Goal: Transaction & Acquisition: Purchase product/service

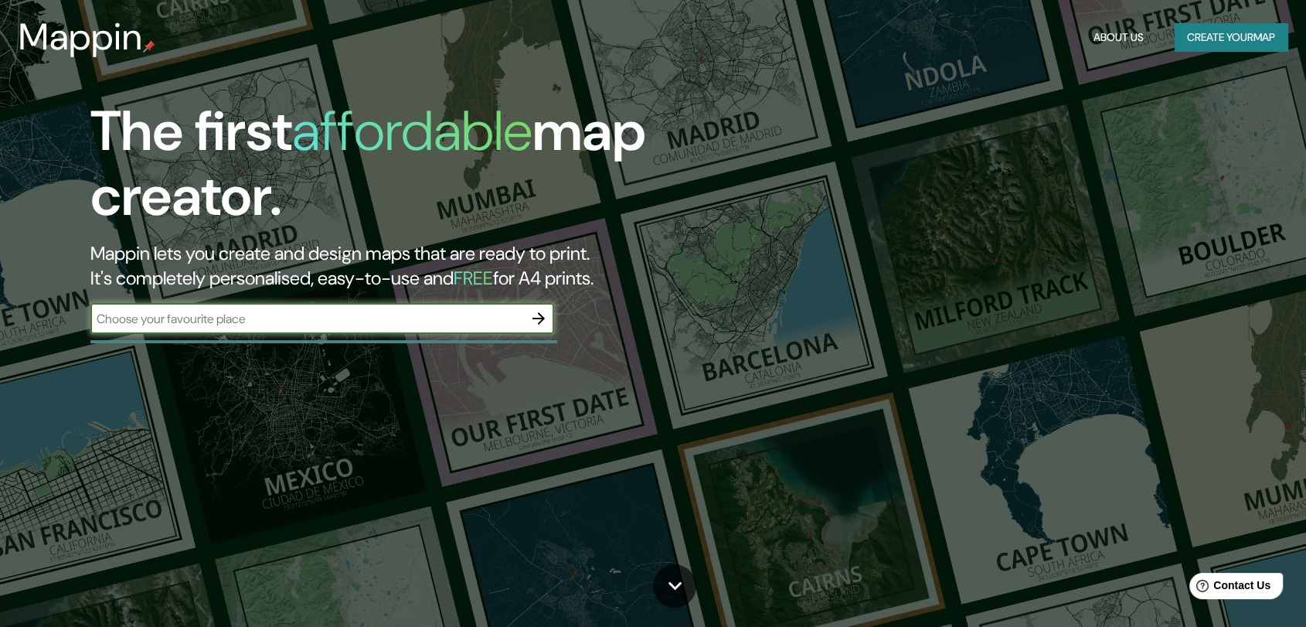
click at [424, 321] on input "text" at bounding box center [306, 319] width 433 height 18
type input "comas - [GEOGRAPHIC_DATA]"
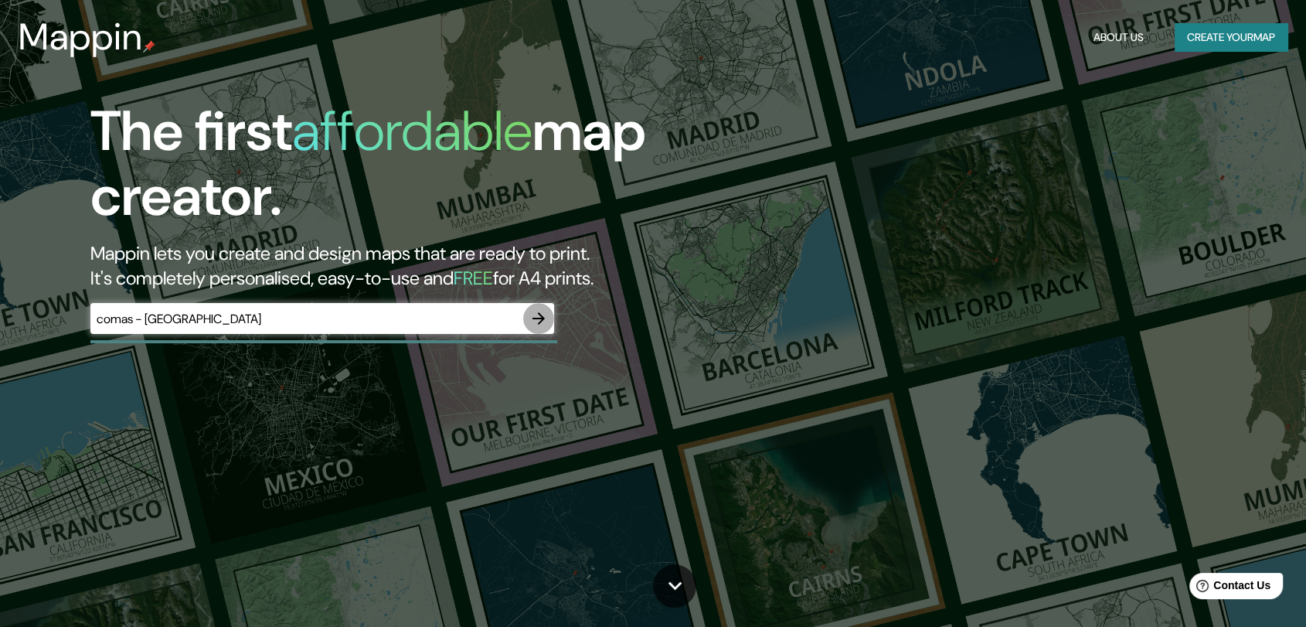
click at [542, 320] on icon "button" at bounding box center [538, 318] width 12 height 12
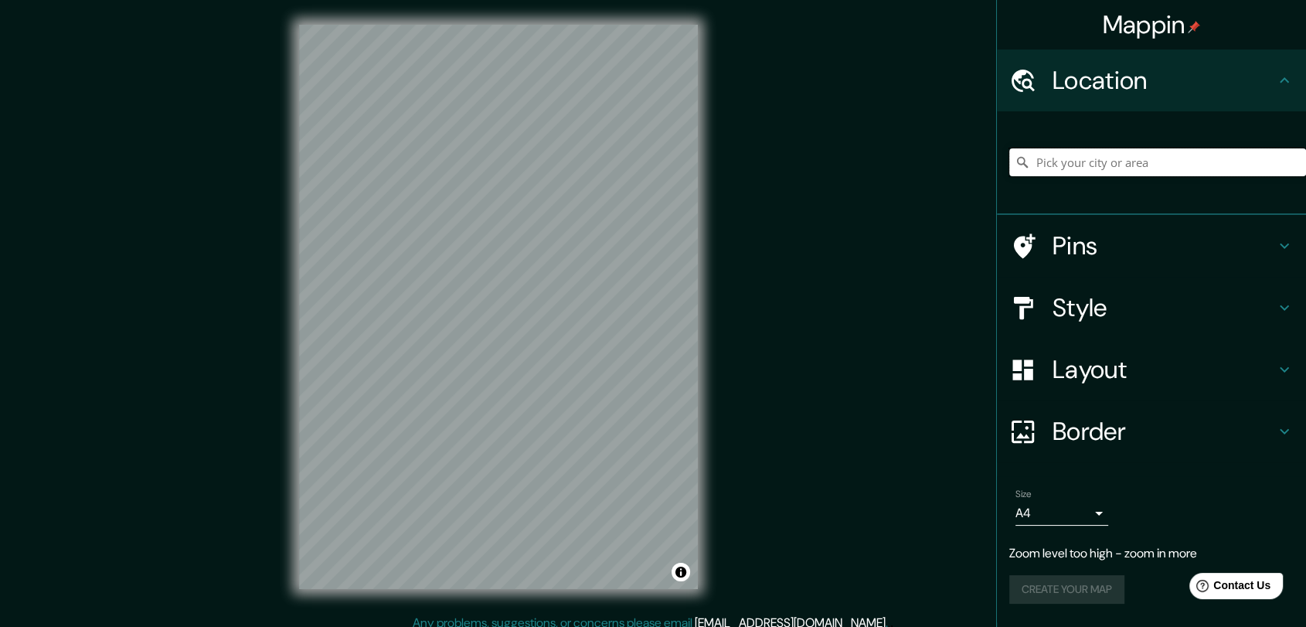
click at [1103, 152] on input "Pick your city or area" at bounding box center [1157, 162] width 297 height 28
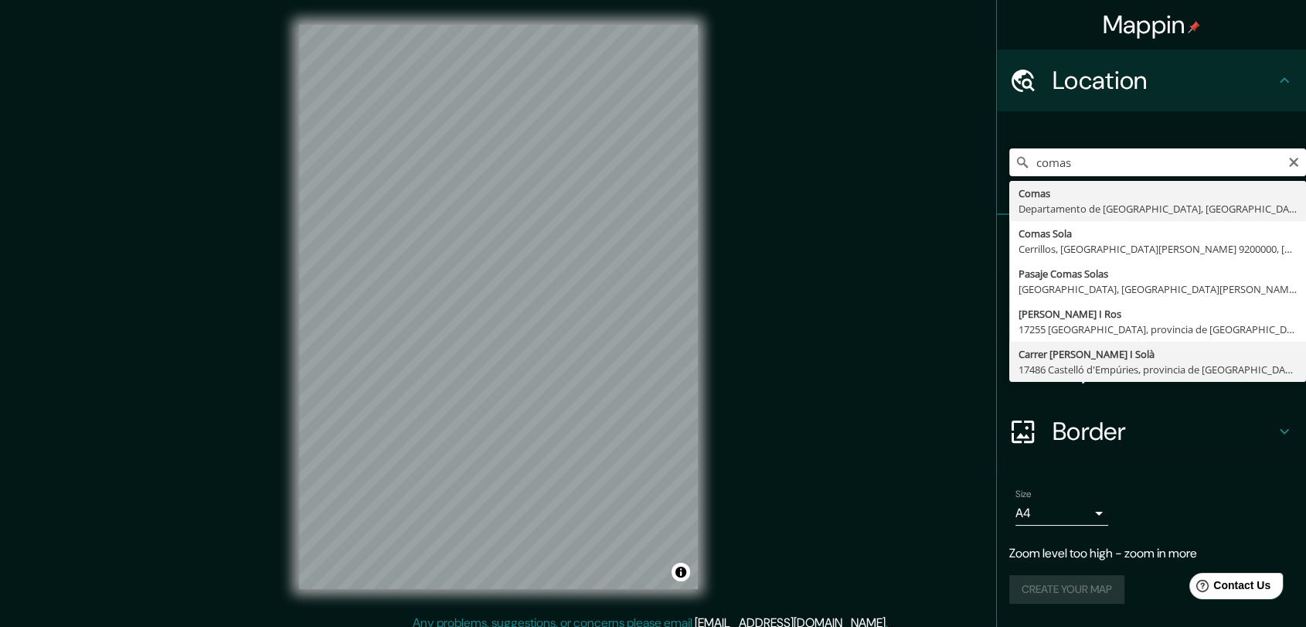
scroll to position [12, 0]
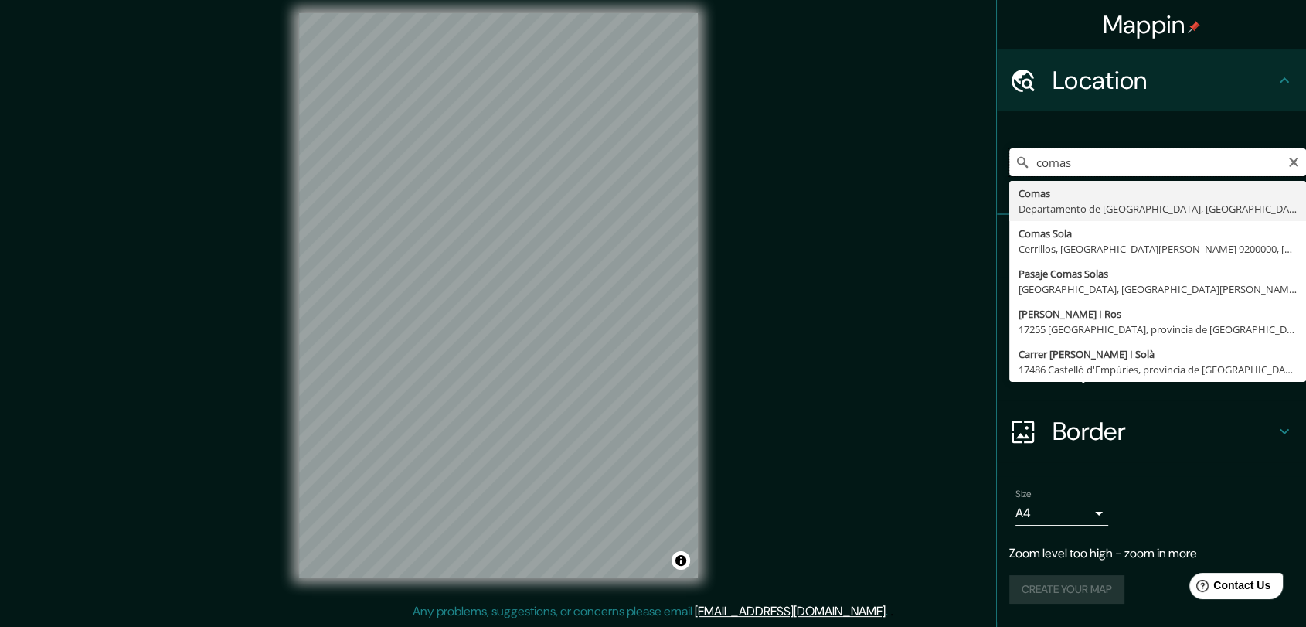
drag, startPoint x: 1081, startPoint y: 161, endPoint x: 1027, endPoint y: 150, distance: 55.2
click at [1027, 150] on input "comas" at bounding box center [1157, 162] width 297 height 28
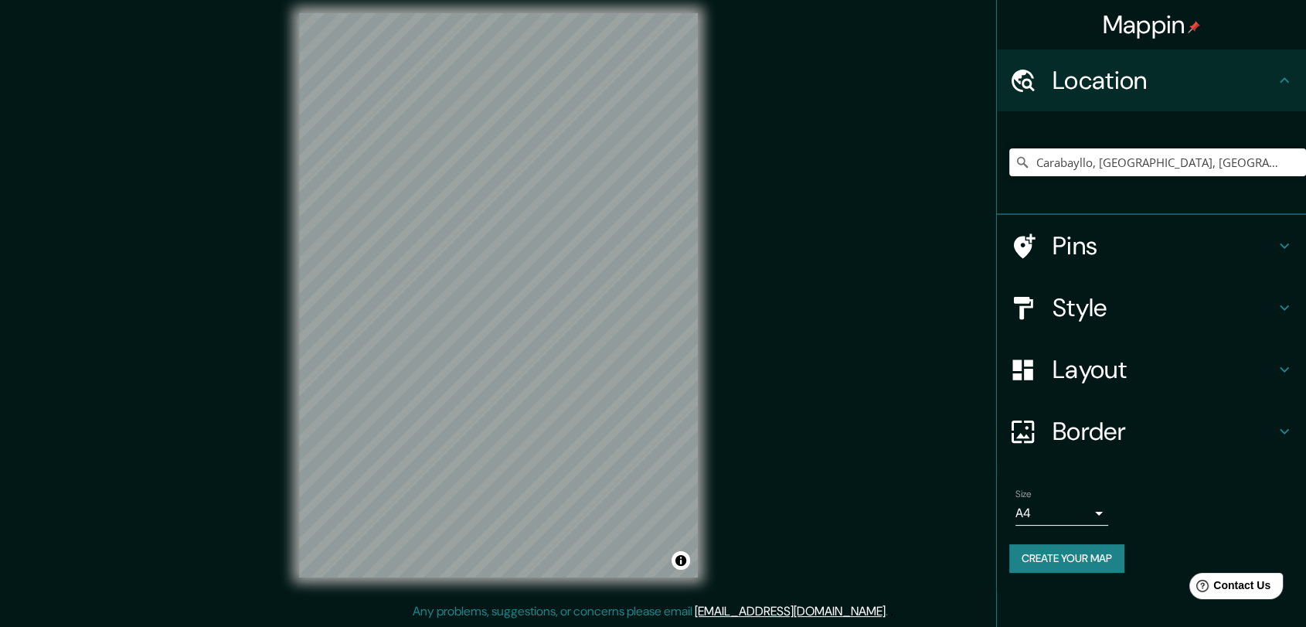
click at [738, 294] on div "Mappin Location [GEOGRAPHIC_DATA], [GEOGRAPHIC_DATA], [GEOGRAPHIC_DATA], [GEOGR…" at bounding box center [653, 307] width 1306 height 638
click at [1134, 168] on input "Carabayllo, [GEOGRAPHIC_DATA], [GEOGRAPHIC_DATA], [GEOGRAPHIC_DATA]" at bounding box center [1157, 162] width 297 height 28
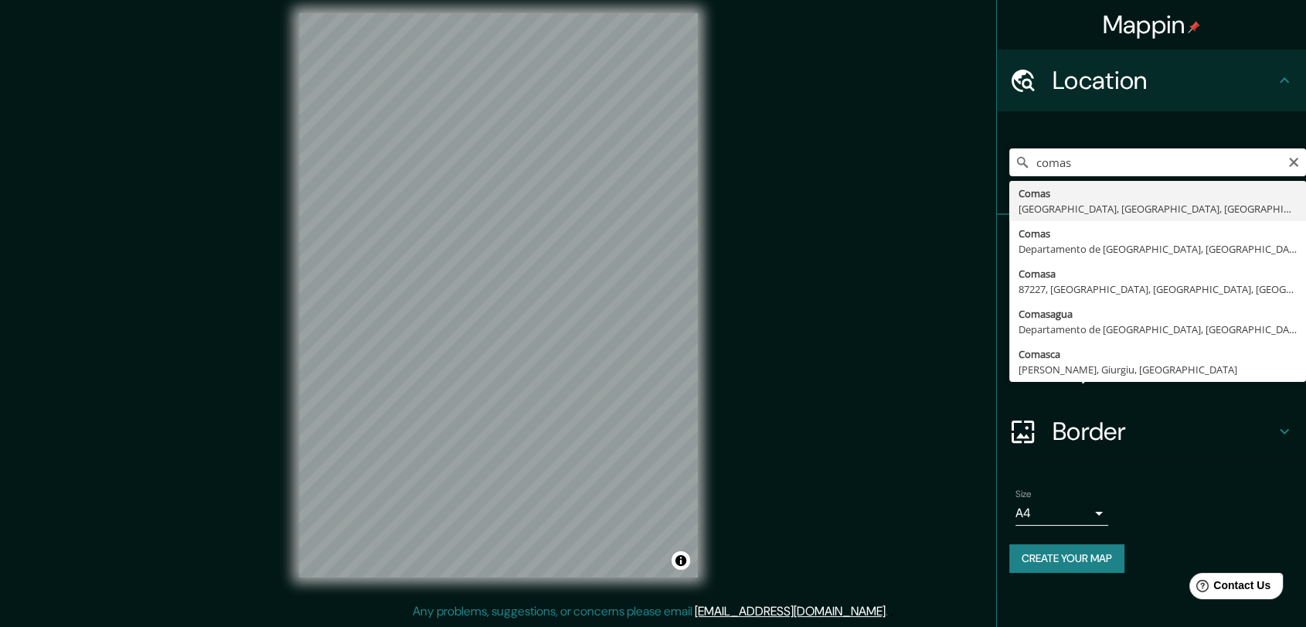
type input "Comas, [GEOGRAPHIC_DATA], [GEOGRAPHIC_DATA], [GEOGRAPHIC_DATA]"
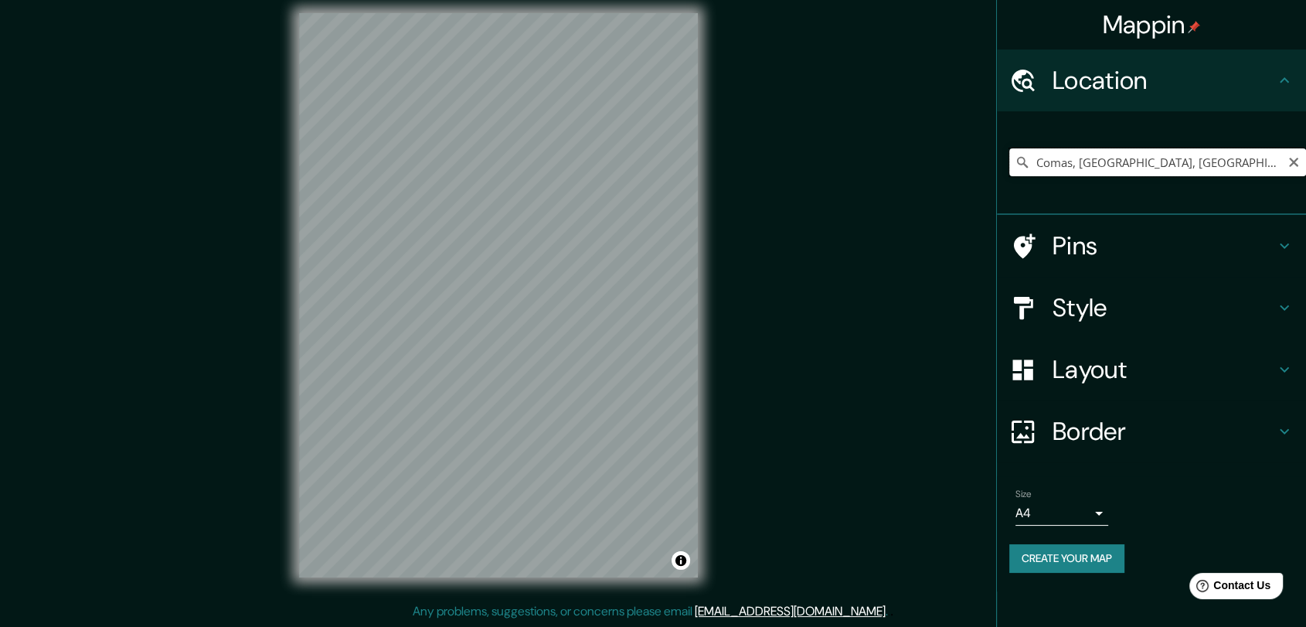
click at [1100, 169] on input "Comas, [GEOGRAPHIC_DATA], [GEOGRAPHIC_DATA], [GEOGRAPHIC_DATA]" at bounding box center [1157, 162] width 297 height 28
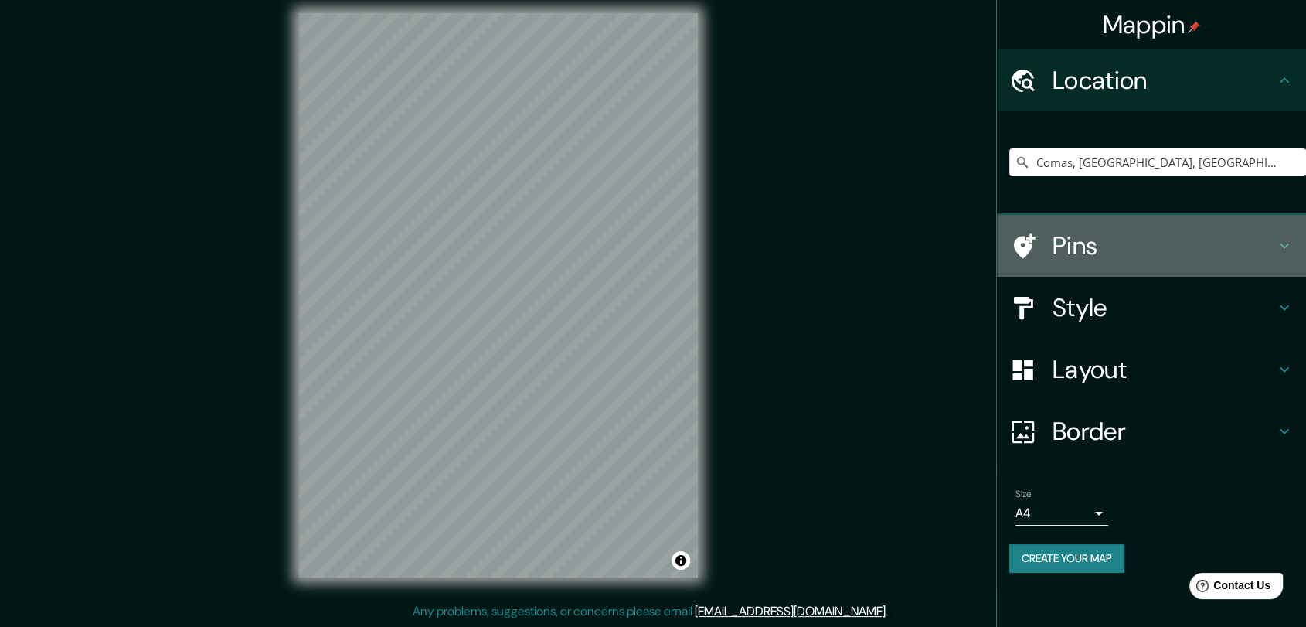
click at [1108, 241] on h4 "Pins" at bounding box center [1163, 245] width 223 height 31
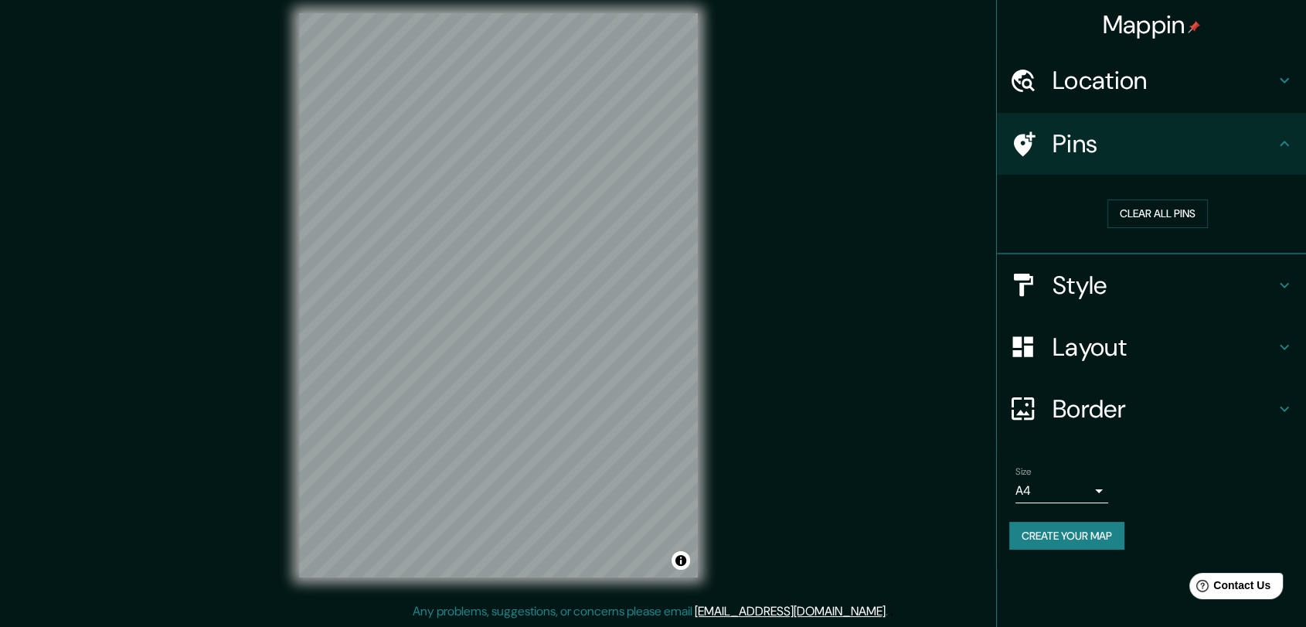
click at [1215, 141] on h4 "Pins" at bounding box center [1163, 143] width 223 height 31
click at [1103, 284] on h4 "Style" at bounding box center [1163, 285] width 223 height 31
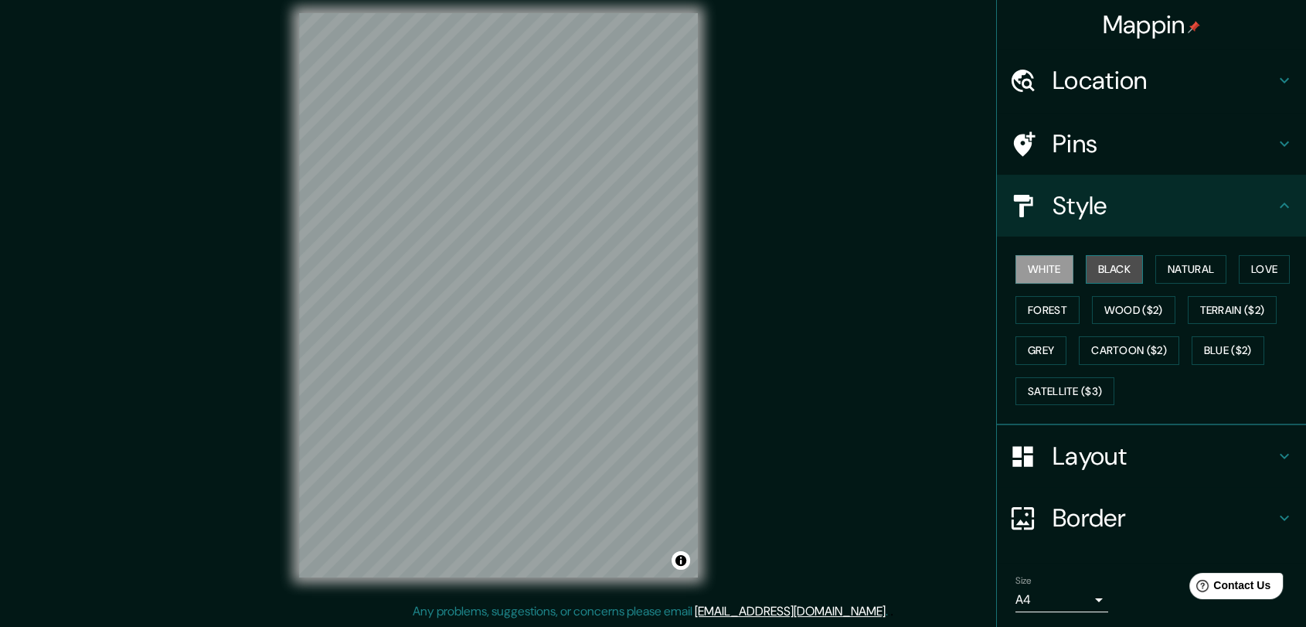
click at [1093, 269] on button "Black" at bounding box center [1115, 269] width 58 height 29
click at [1178, 255] on button "Natural" at bounding box center [1190, 269] width 71 height 29
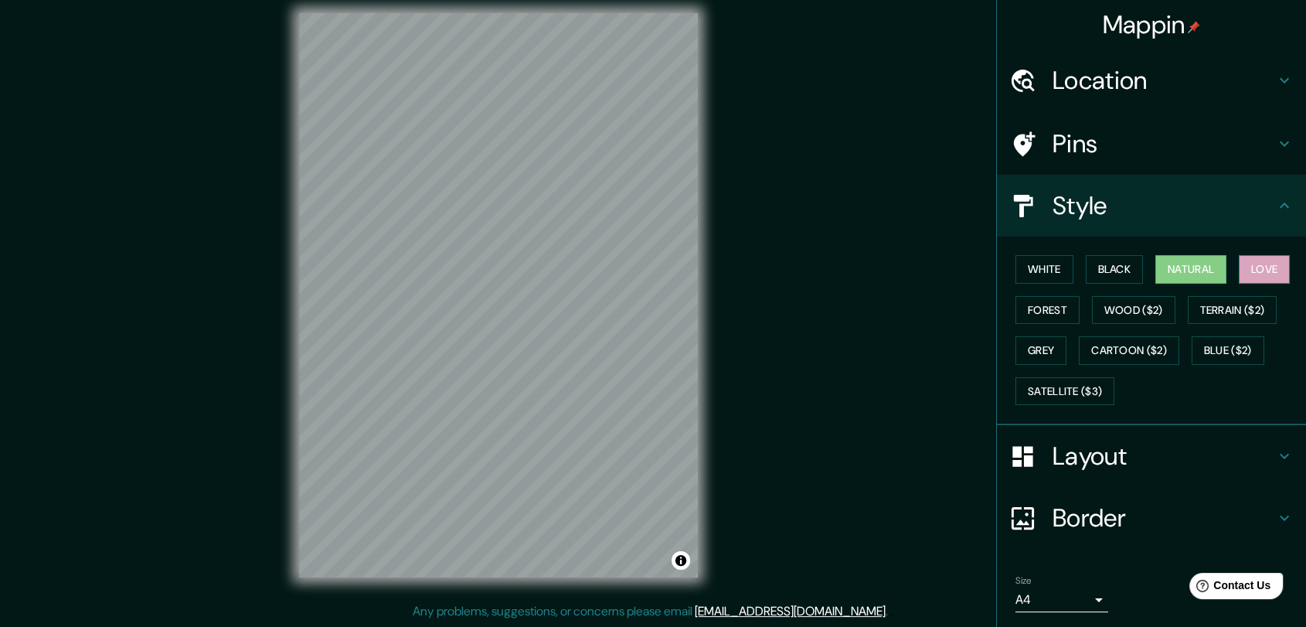
click at [1281, 274] on button "Love" at bounding box center [1264, 269] width 51 height 29
click at [1032, 313] on button "Forest" at bounding box center [1047, 310] width 64 height 29
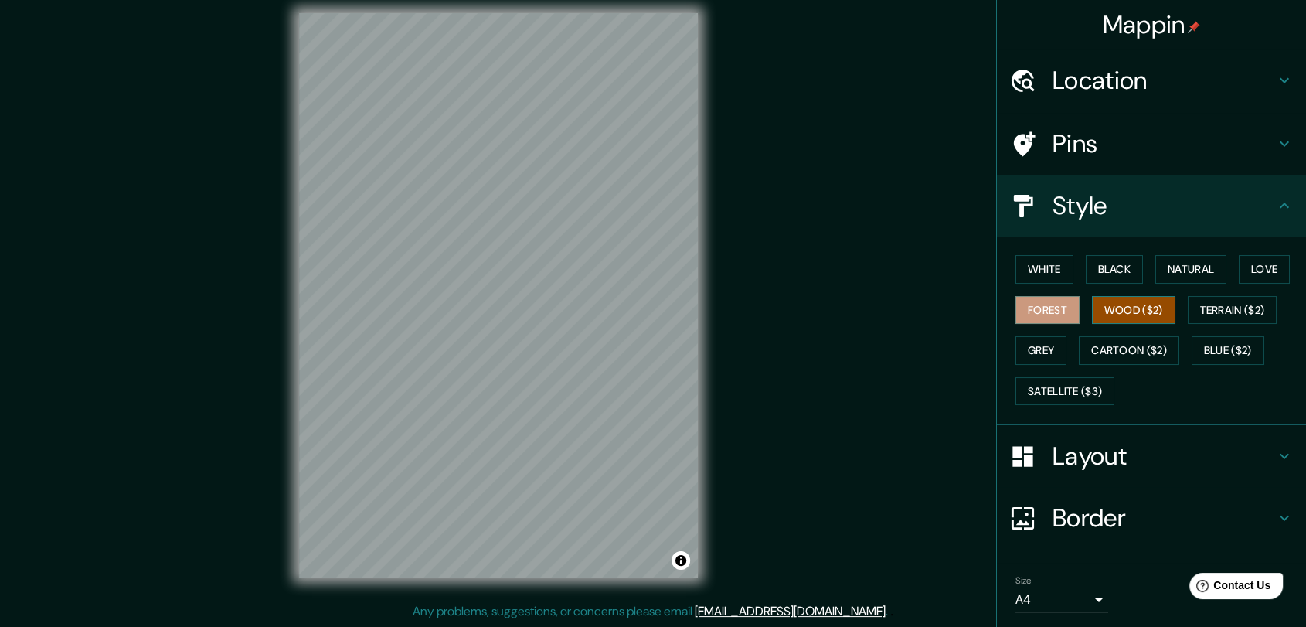
click at [1100, 304] on button "Wood ($2)" at bounding box center [1133, 310] width 83 height 29
click at [1229, 303] on button "Terrain ($2)" at bounding box center [1233, 310] width 90 height 29
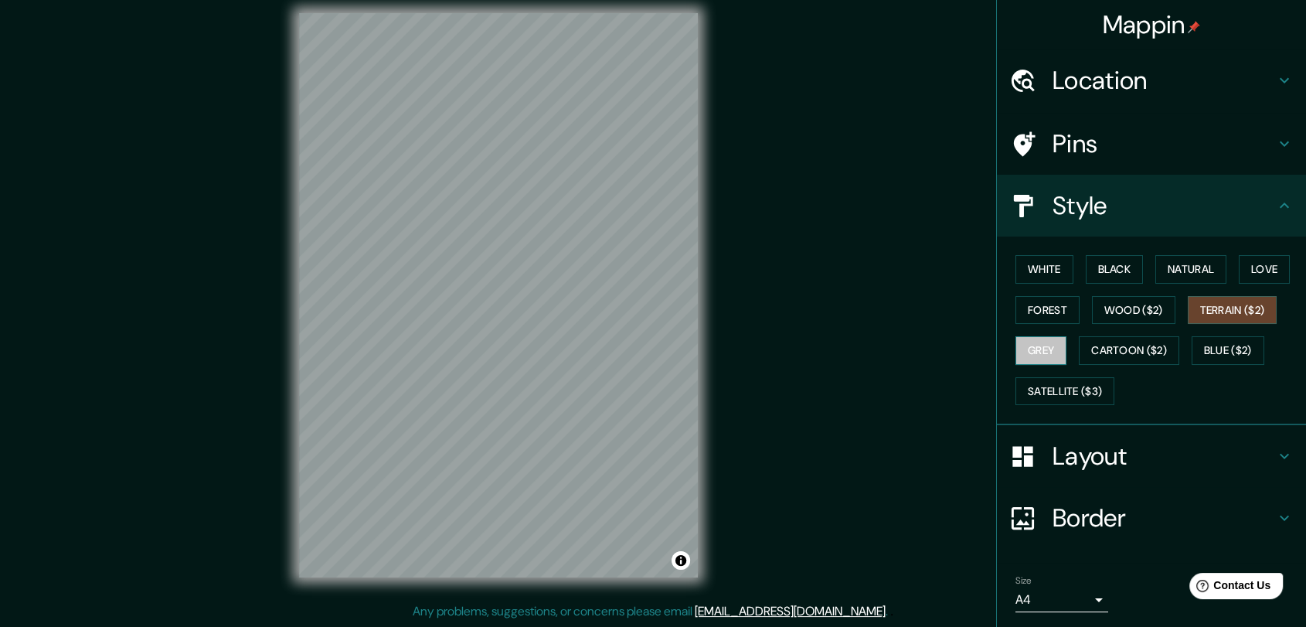
click at [1015, 354] on button "Grey" at bounding box center [1040, 350] width 51 height 29
click at [1087, 352] on button "Cartoon ($2)" at bounding box center [1129, 350] width 100 height 29
click at [1134, 80] on h4 "Location" at bounding box center [1163, 80] width 223 height 31
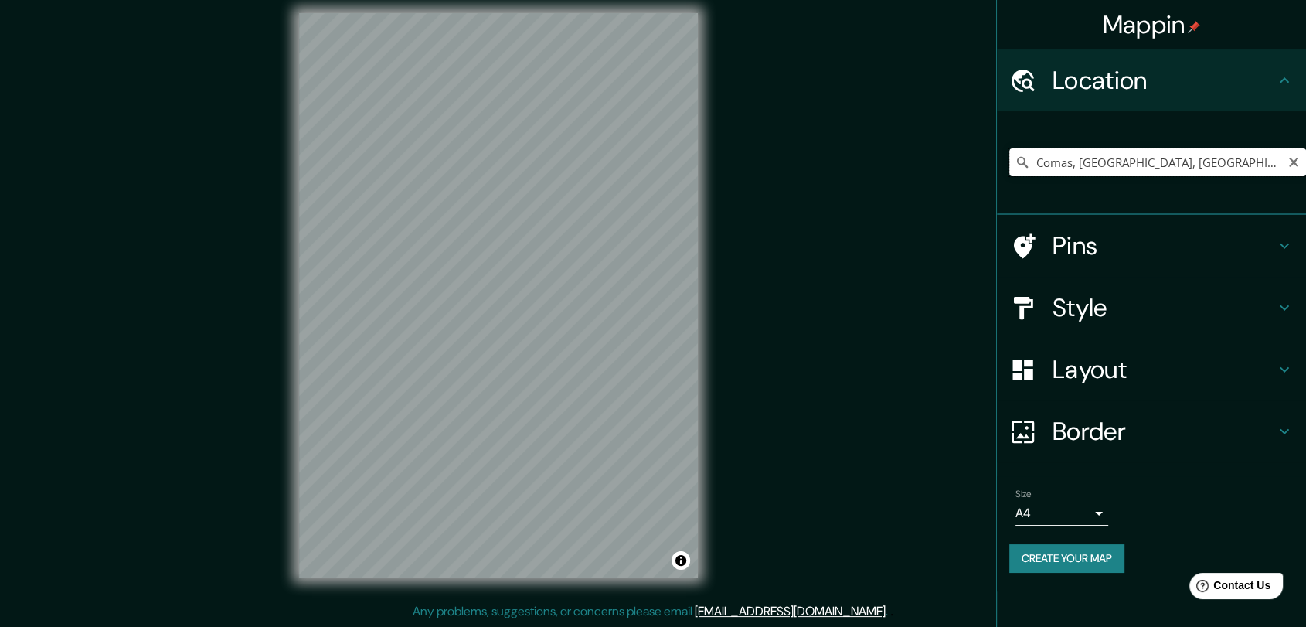
click at [1060, 166] on input "Comas, [GEOGRAPHIC_DATA], [GEOGRAPHIC_DATA], [GEOGRAPHIC_DATA]" at bounding box center [1157, 162] width 297 height 28
drag, startPoint x: 1075, startPoint y: 163, endPoint x: 1055, endPoint y: 163, distance: 20.1
click at [1055, 163] on input "Comas, [GEOGRAPHIC_DATA], [GEOGRAPHIC_DATA], [GEOGRAPHIC_DATA]" at bounding box center [1157, 162] width 297 height 28
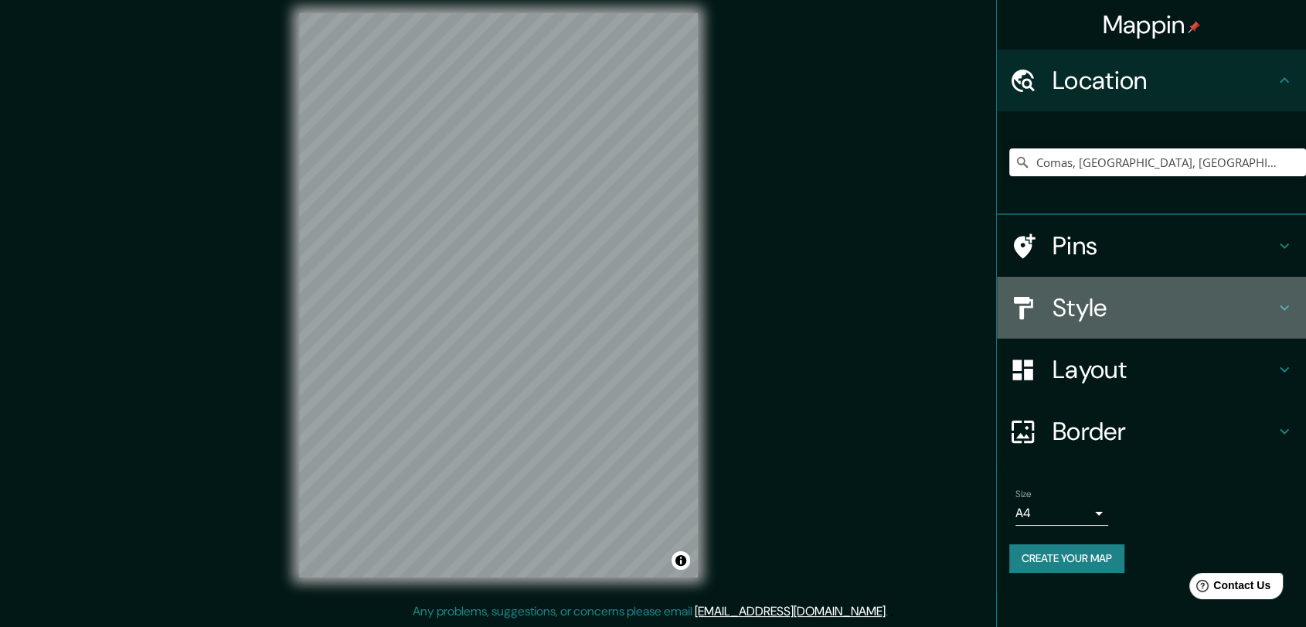
click at [1096, 305] on h4 "Style" at bounding box center [1163, 307] width 223 height 31
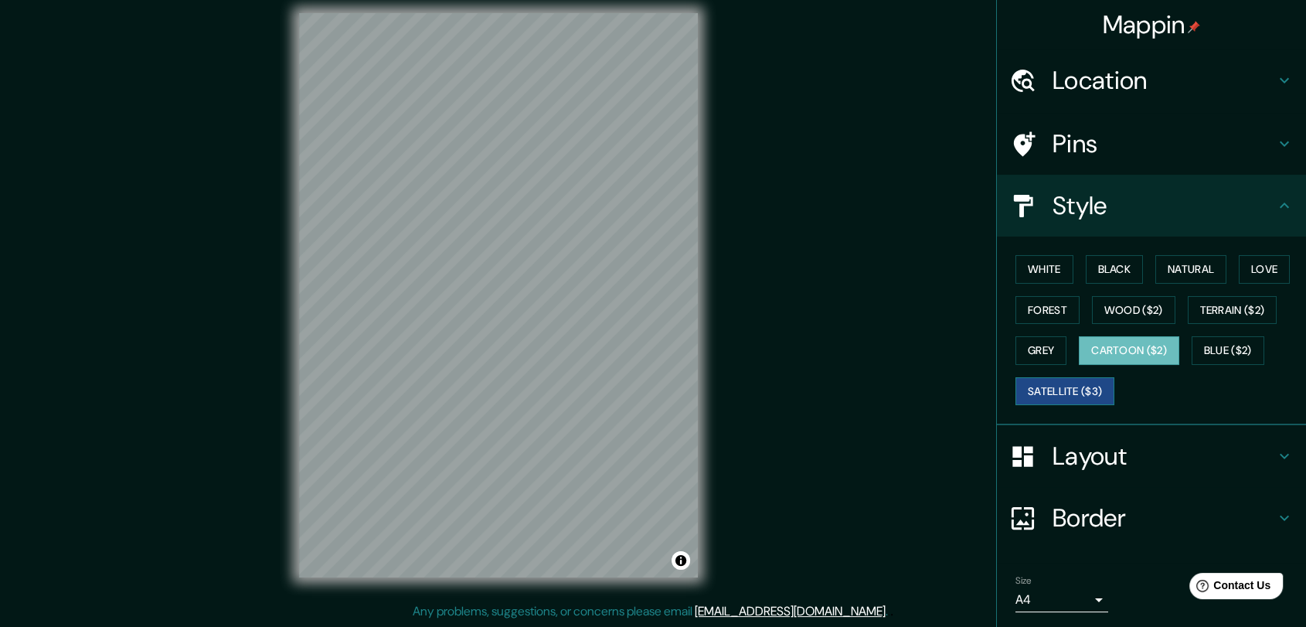
drag, startPoint x: 1066, startPoint y: 386, endPoint x: 1092, endPoint y: 384, distance: 25.5
click at [1067, 386] on button "Satellite ($3)" at bounding box center [1064, 391] width 99 height 29
click at [1199, 354] on button "Blue ($2)" at bounding box center [1227, 350] width 73 height 29
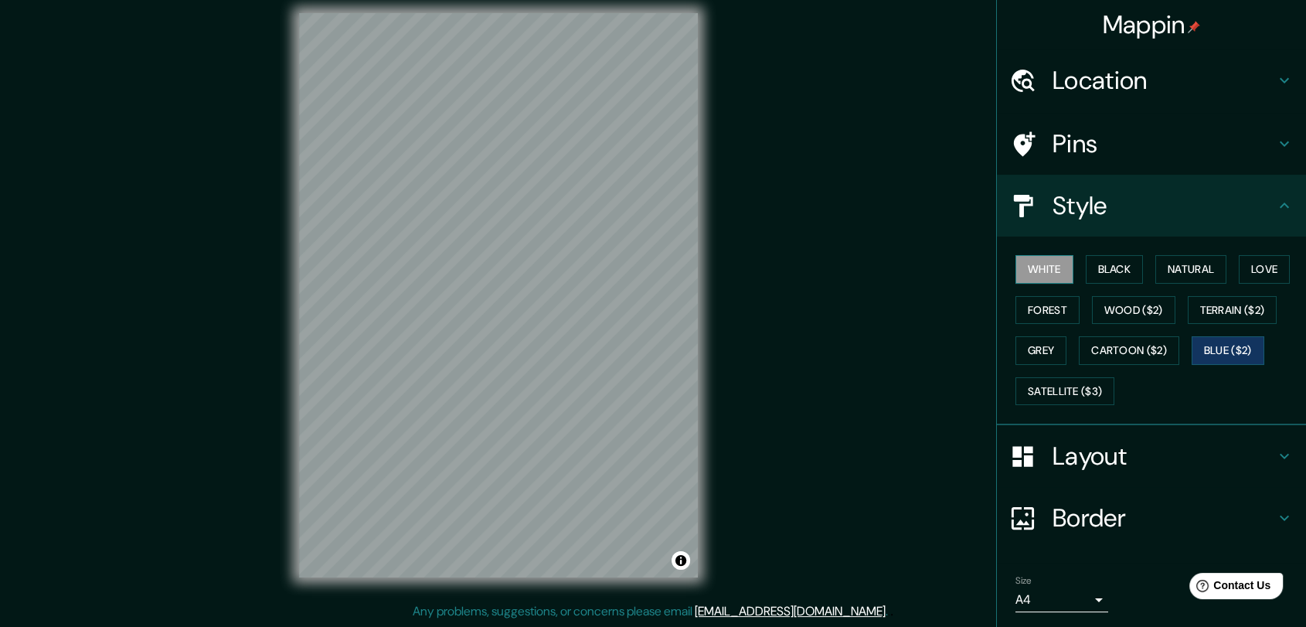
click at [1038, 263] on button "White" at bounding box center [1044, 269] width 58 height 29
click at [1099, 271] on button "Black" at bounding box center [1115, 269] width 58 height 29
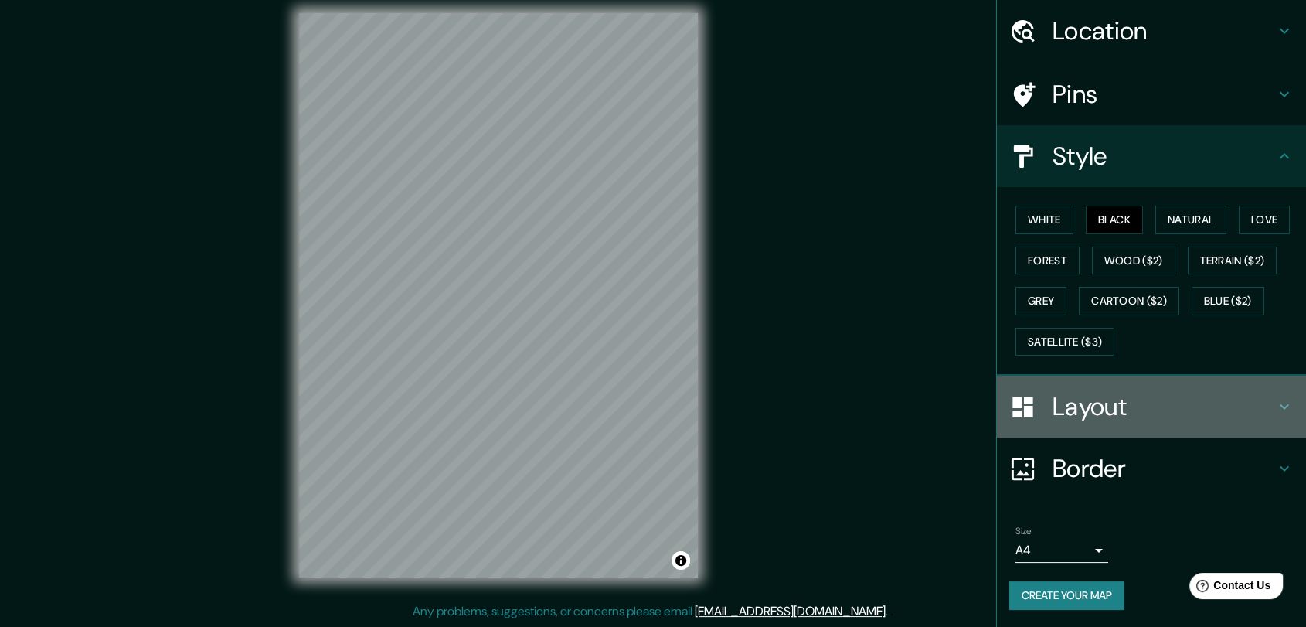
click at [1069, 399] on h4 "Layout" at bounding box center [1163, 406] width 223 height 31
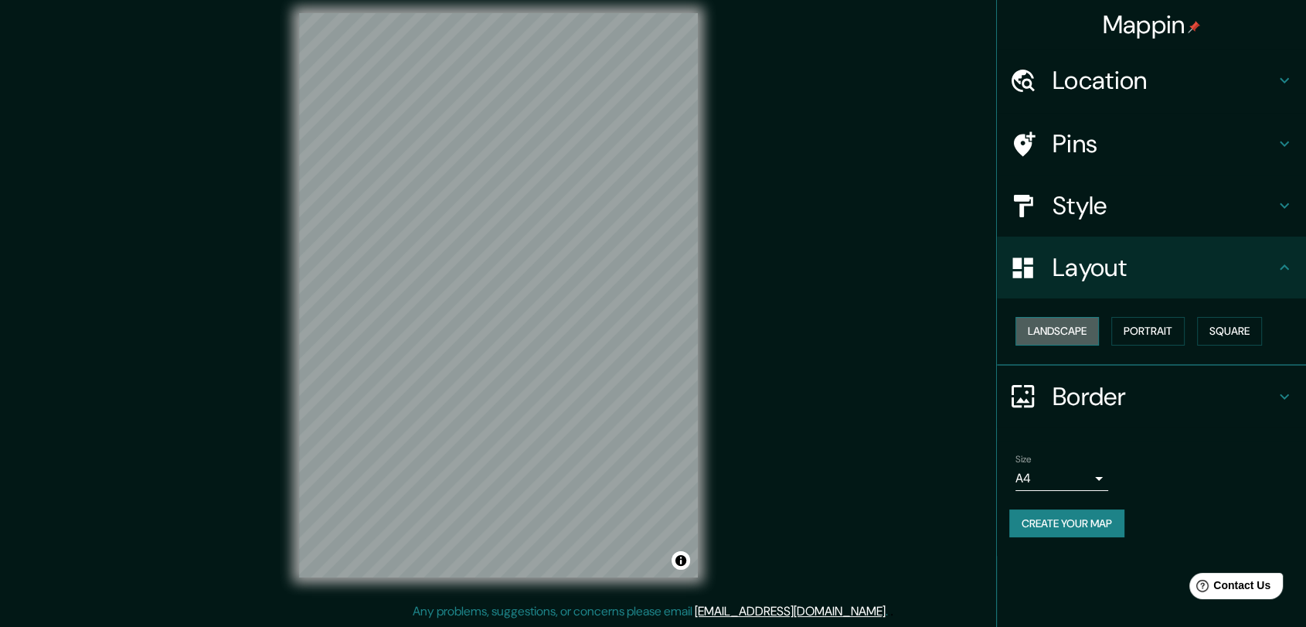
click at [1073, 320] on button "Landscape" at bounding box center [1056, 331] width 83 height 29
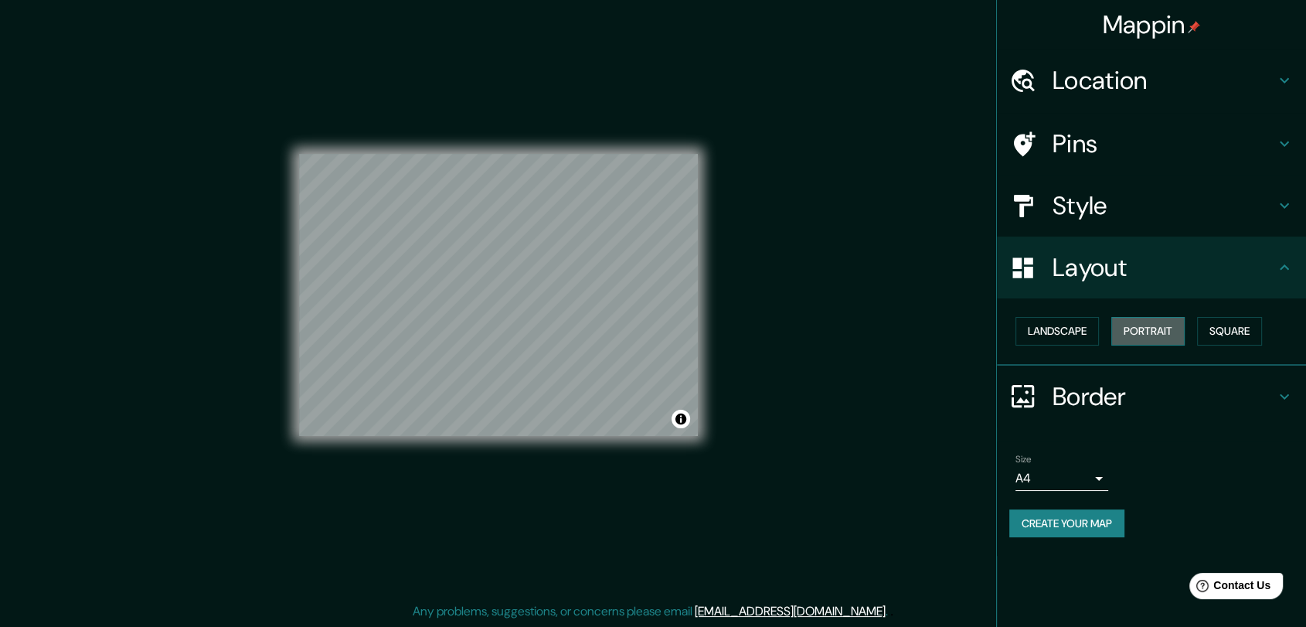
click at [1168, 339] on button "Portrait" at bounding box center [1147, 331] width 73 height 29
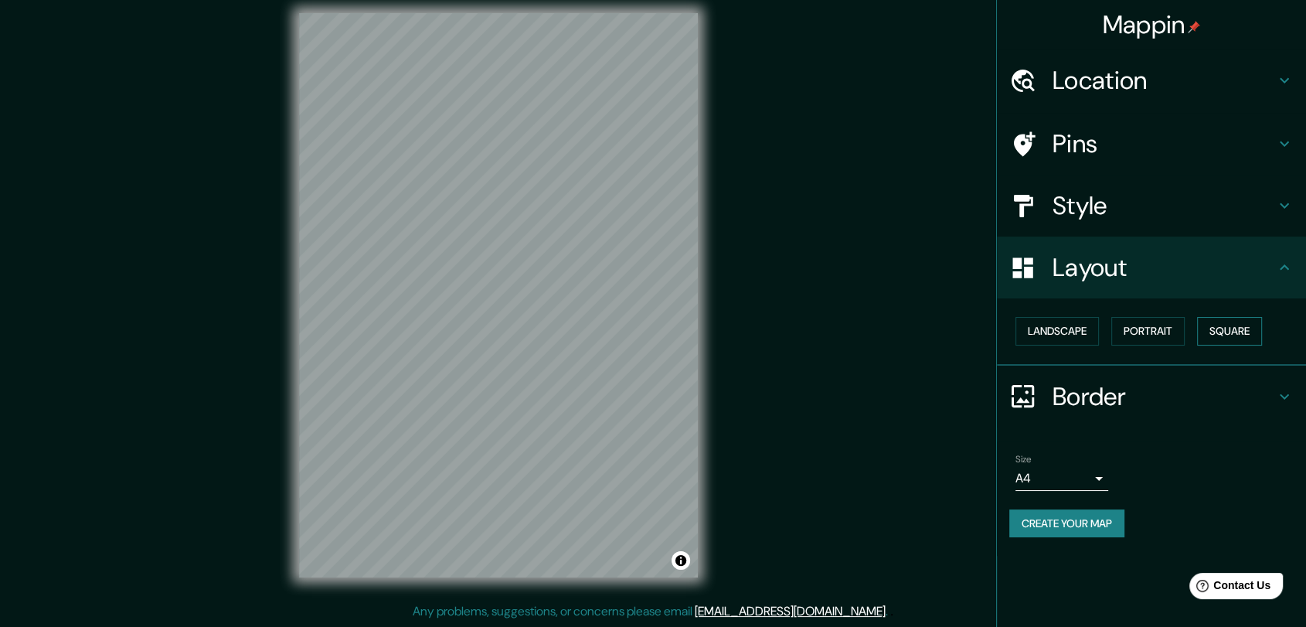
click at [1242, 335] on button "Square" at bounding box center [1229, 331] width 65 height 29
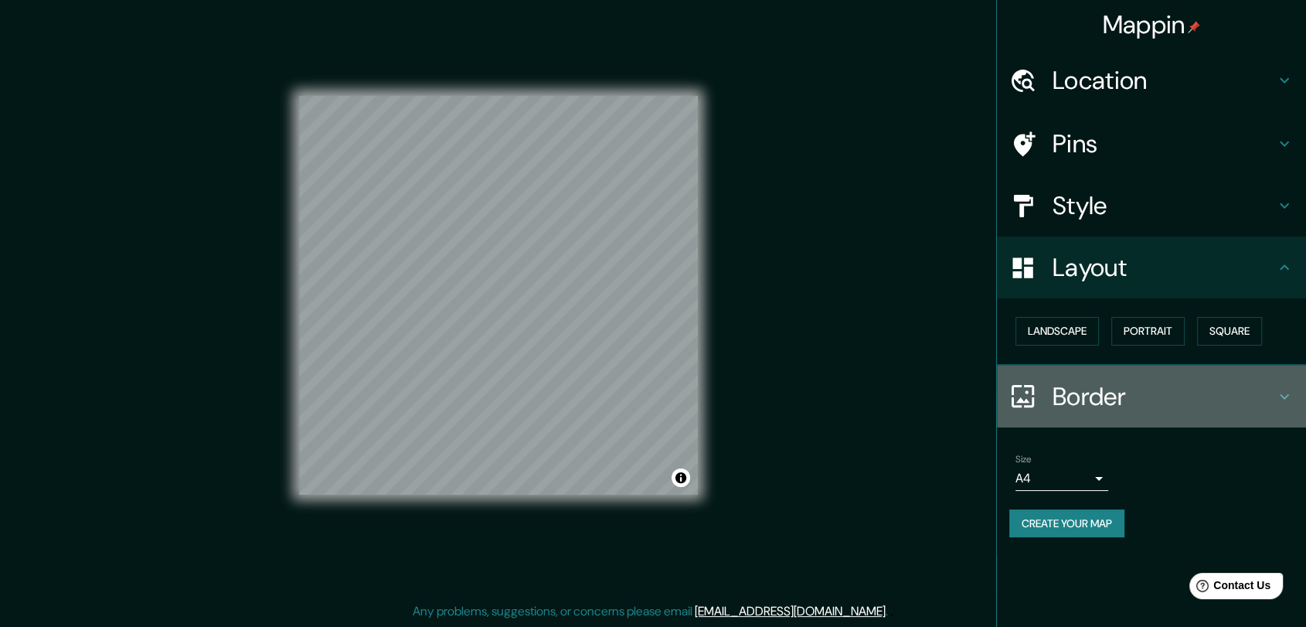
click at [1123, 399] on h4 "Border" at bounding box center [1163, 396] width 223 height 31
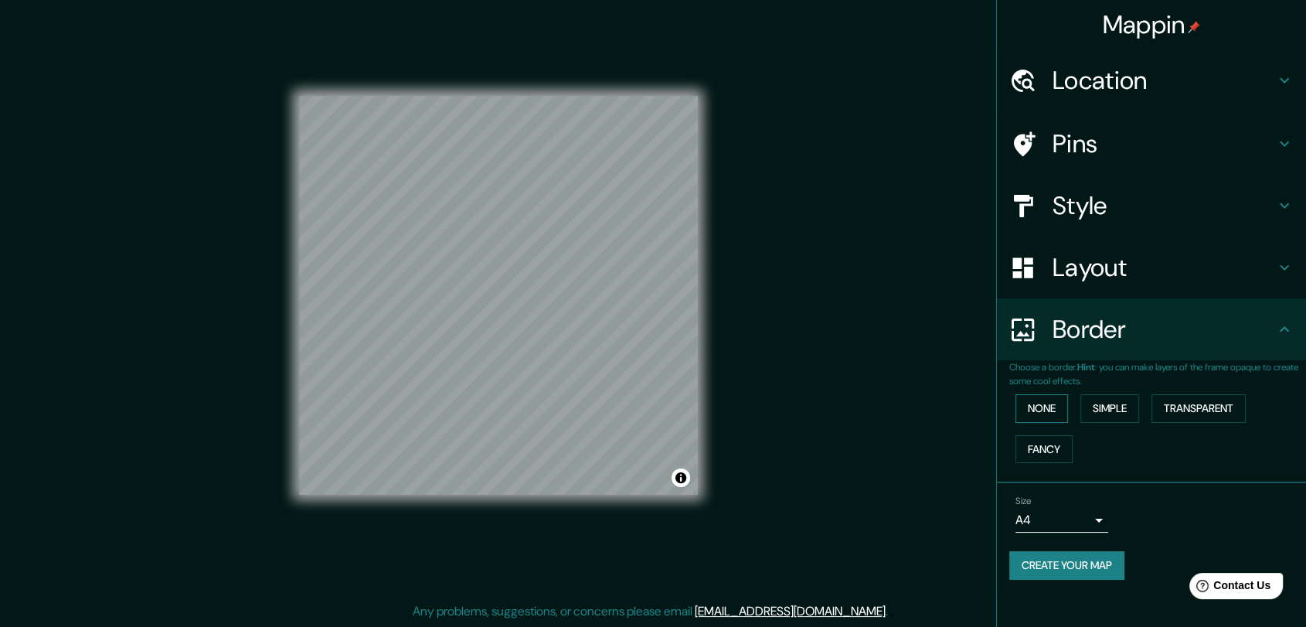
click at [1035, 409] on button "None" at bounding box center [1041, 408] width 53 height 29
click at [1135, 406] on button "Simple" at bounding box center [1109, 408] width 59 height 29
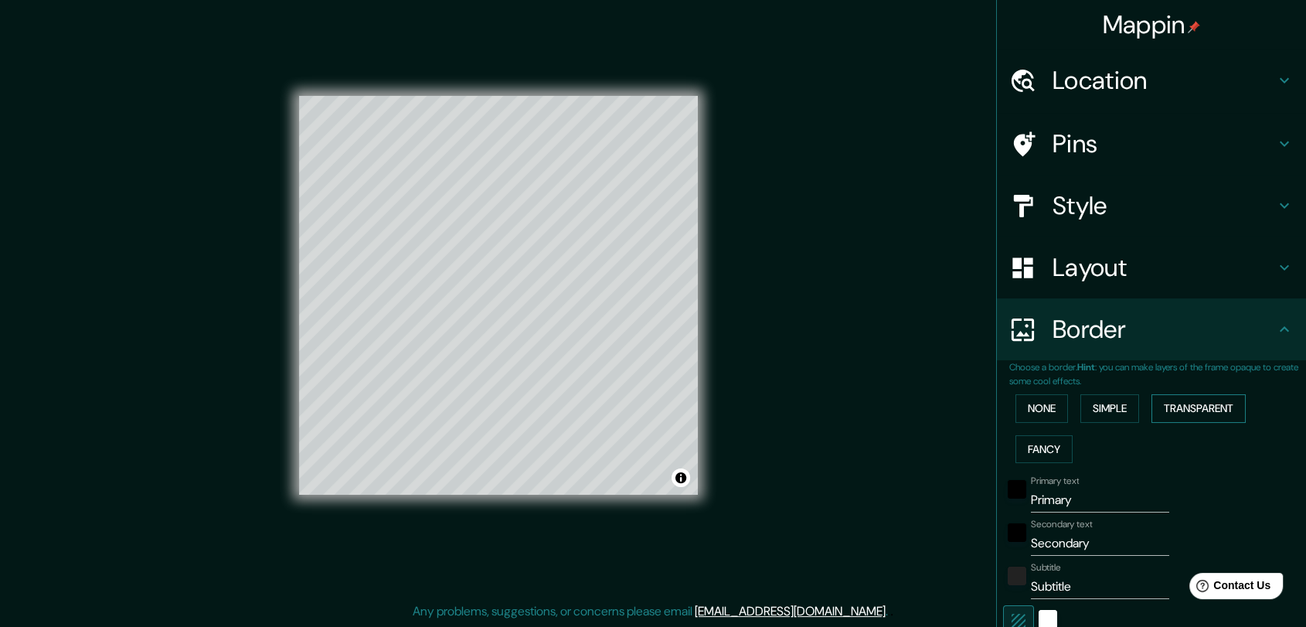
click at [1188, 407] on button "Transparent" at bounding box center [1198, 408] width 94 height 29
click at [1051, 443] on button "Fancy" at bounding box center [1043, 449] width 57 height 29
click at [1038, 406] on button "None" at bounding box center [1041, 408] width 53 height 29
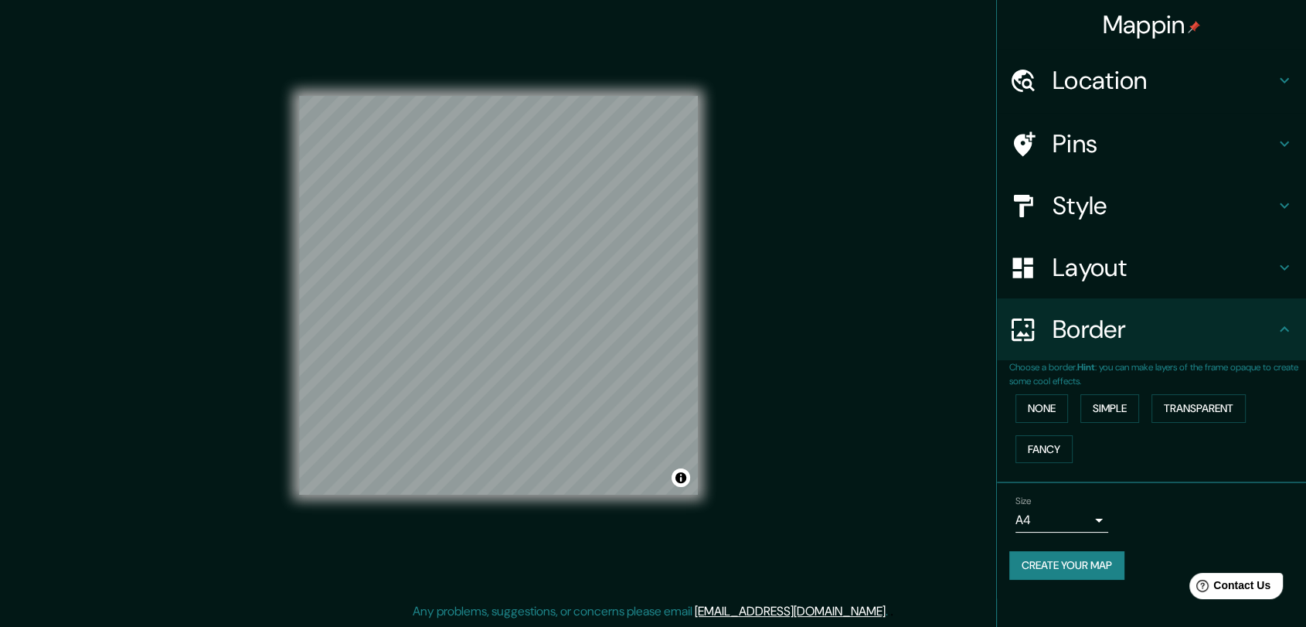
click at [1088, 261] on h4 "Layout" at bounding box center [1163, 267] width 223 height 31
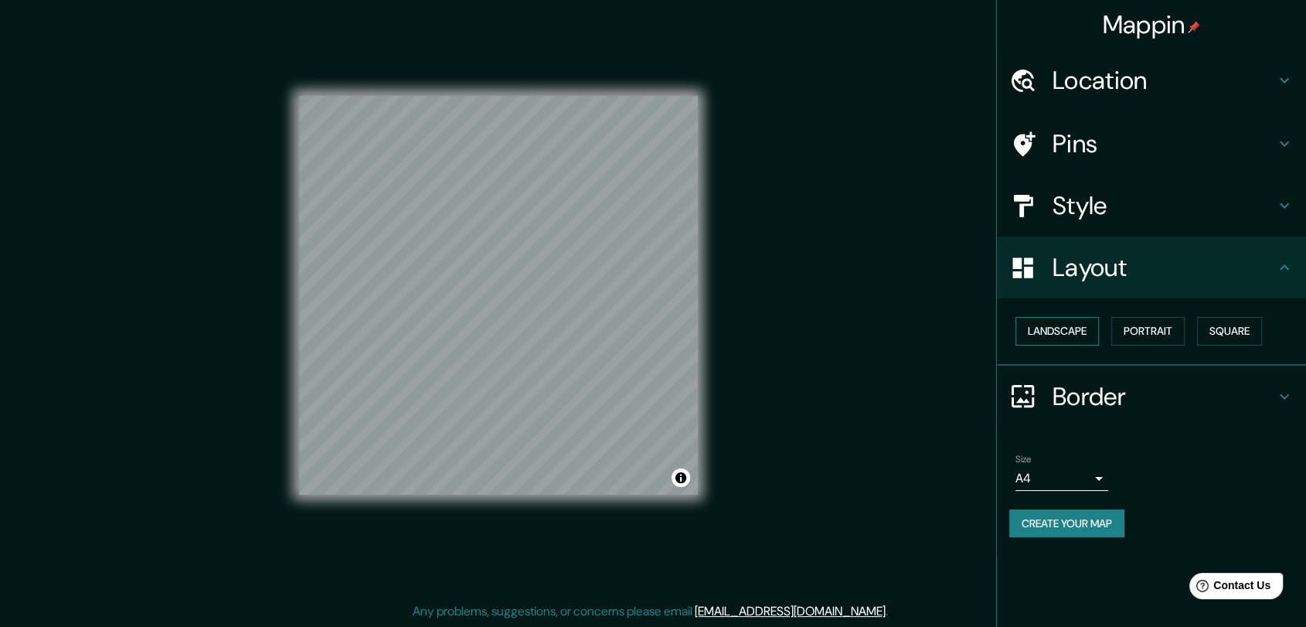
click at [1039, 329] on button "Landscape" at bounding box center [1056, 331] width 83 height 29
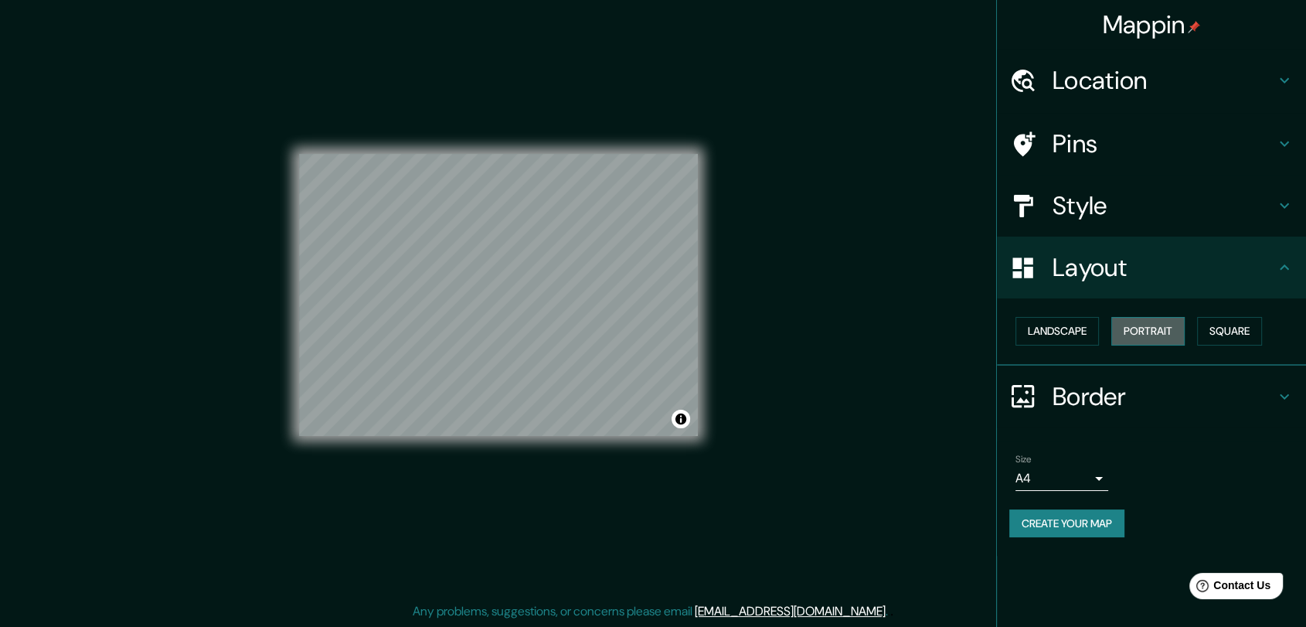
click at [1147, 328] on button "Portrait" at bounding box center [1147, 331] width 73 height 29
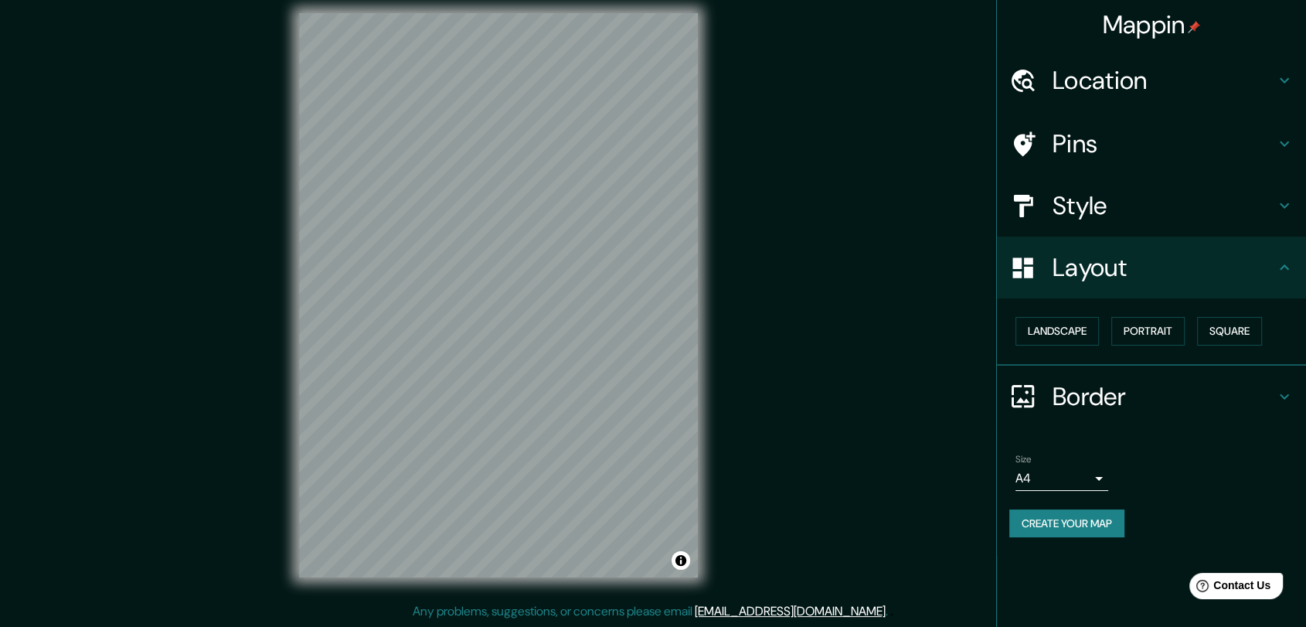
click at [1115, 197] on h4 "Style" at bounding box center [1163, 205] width 223 height 31
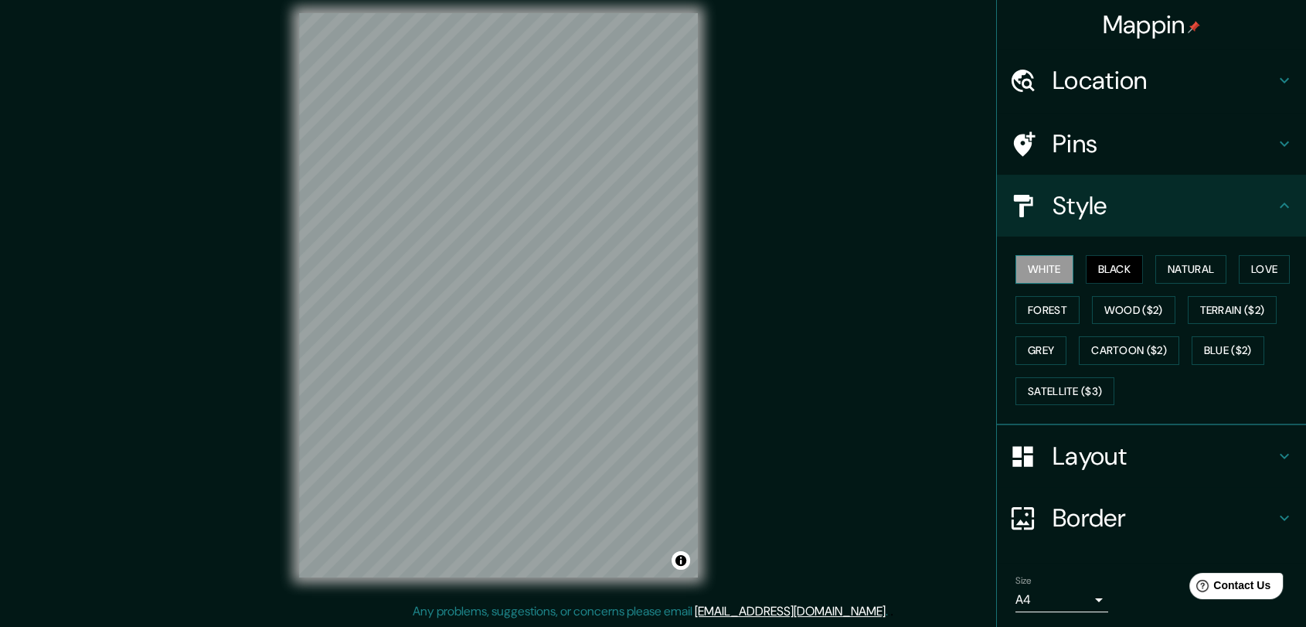
click at [1030, 267] on button "White" at bounding box center [1044, 269] width 58 height 29
click at [1180, 266] on button "Natural" at bounding box center [1190, 269] width 71 height 29
click at [861, 288] on div "Mappin Location [GEOGRAPHIC_DATA], [GEOGRAPHIC_DATA], [GEOGRAPHIC_DATA], [GEOGR…" at bounding box center [653, 307] width 1306 height 638
